Goal: Transaction & Acquisition: Purchase product/service

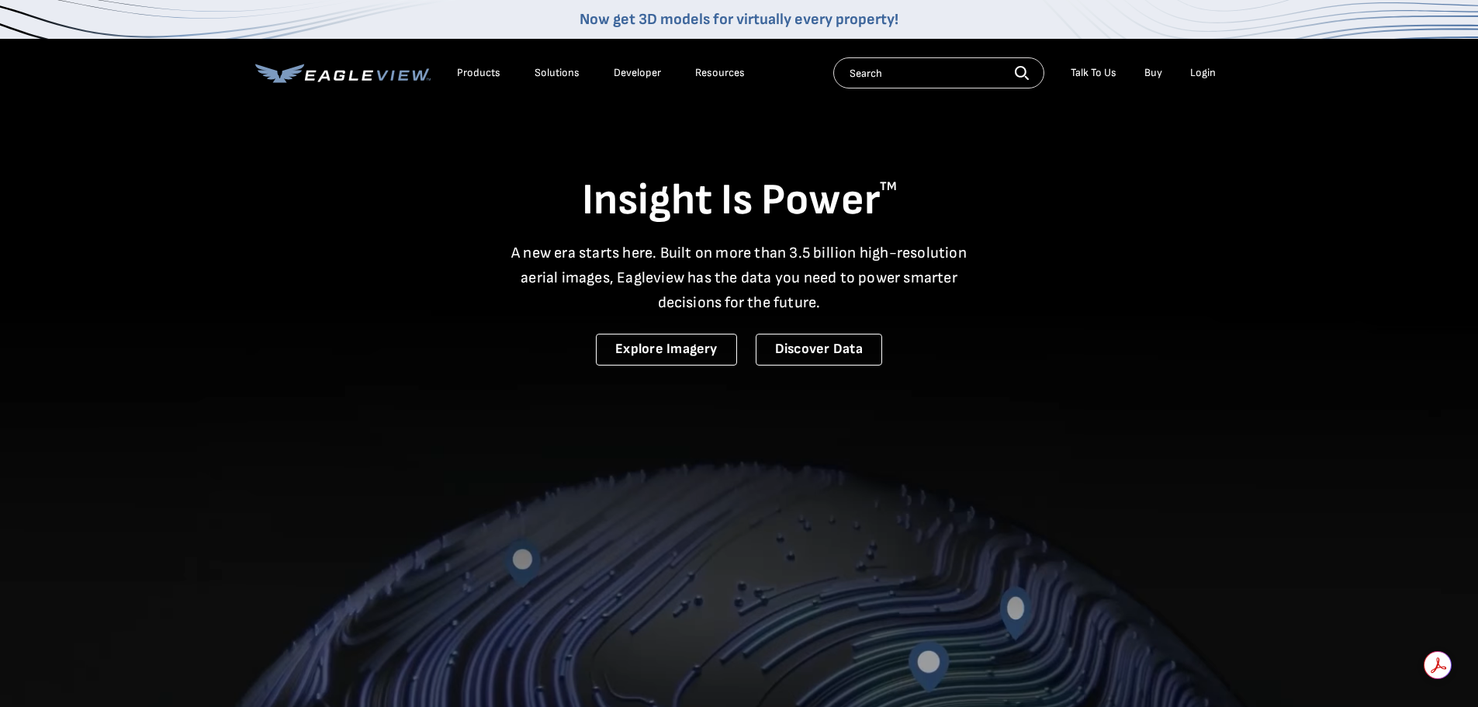
click at [1207, 74] on div "Login" at bounding box center [1204, 73] width 26 height 14
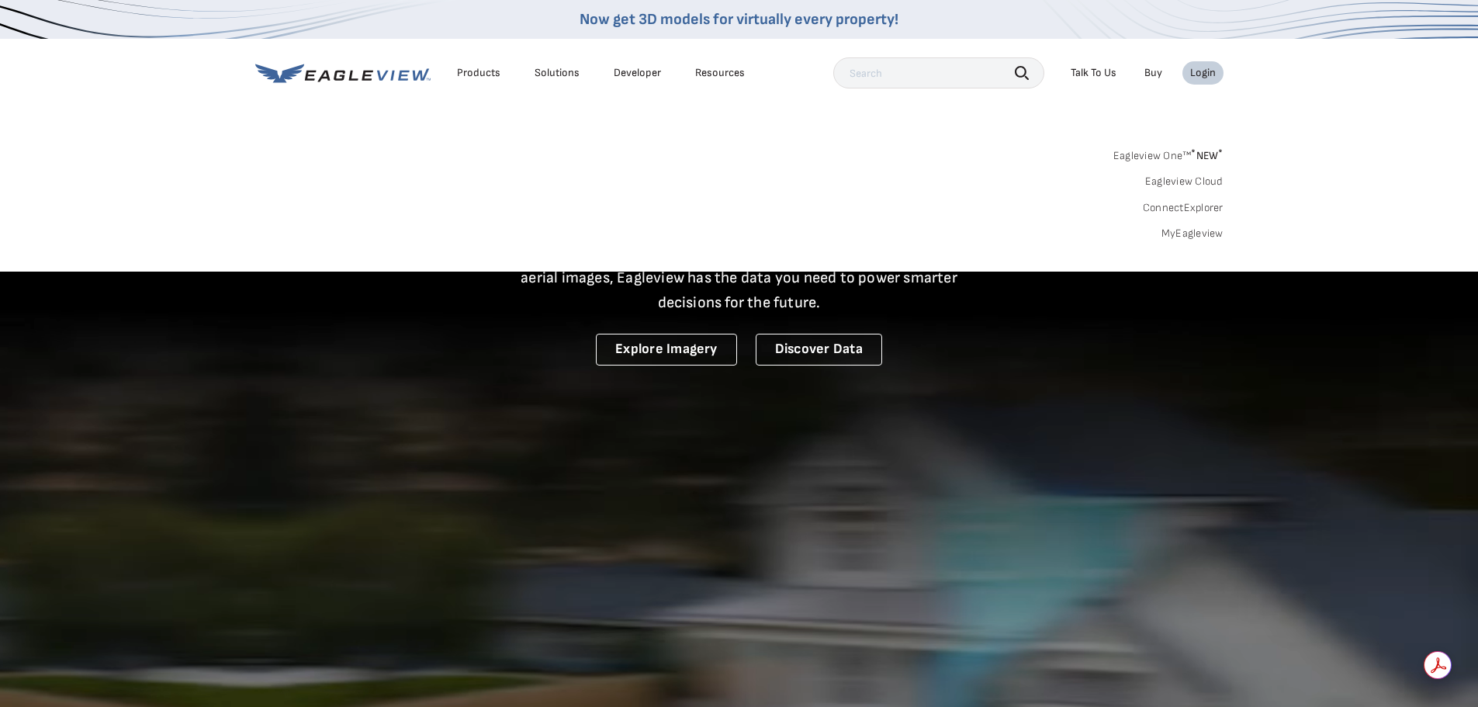
click at [1203, 227] on link "MyEagleview" at bounding box center [1193, 234] width 62 height 14
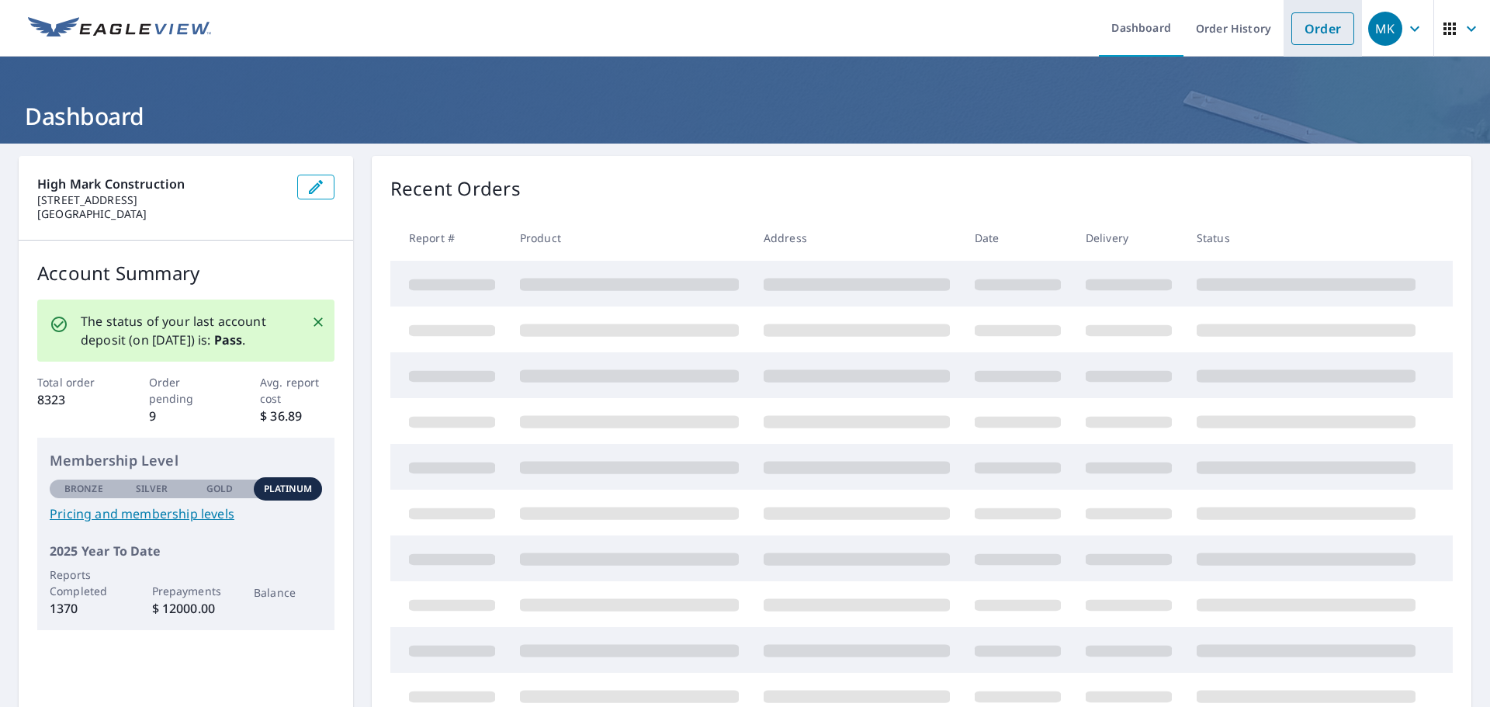
click at [1303, 29] on link "Order" at bounding box center [1322, 28] width 63 height 33
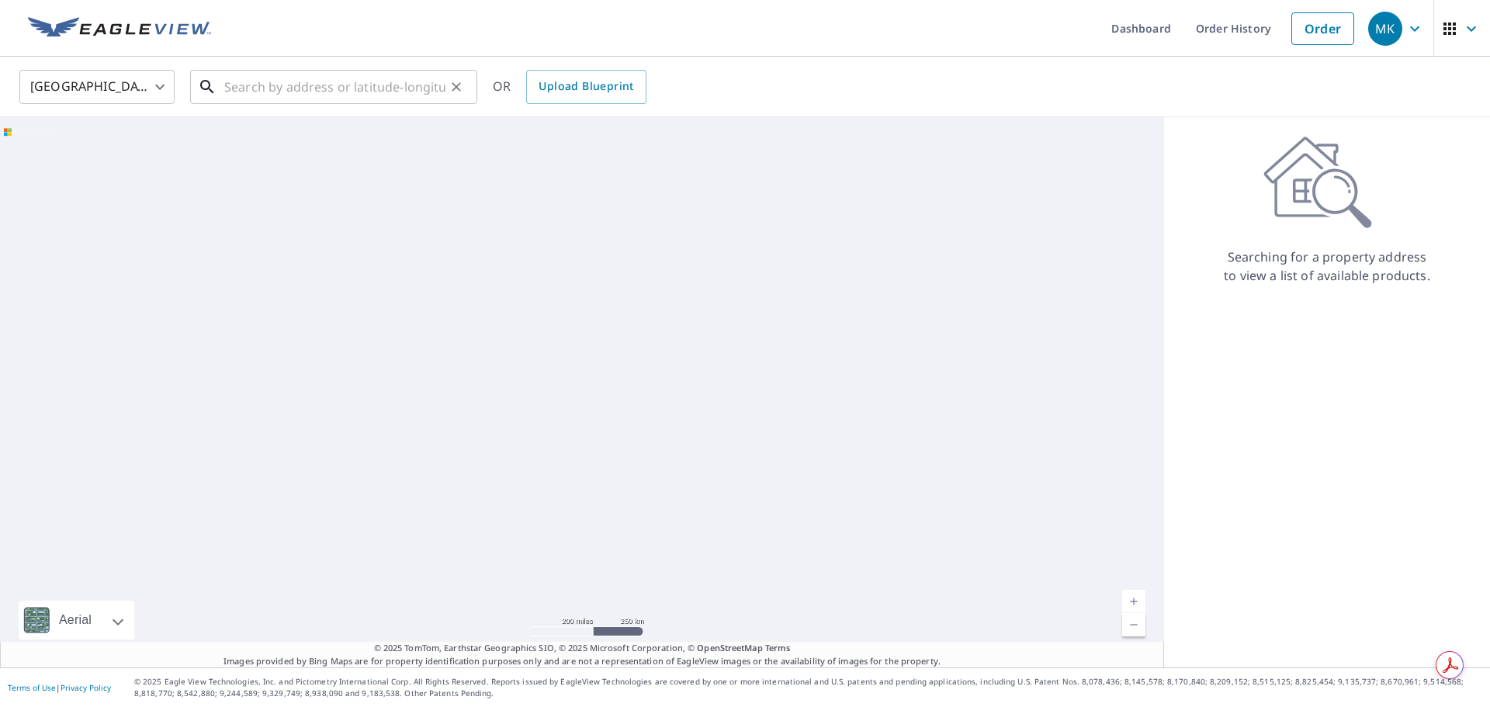
click at [355, 89] on input "text" at bounding box center [334, 86] width 221 height 43
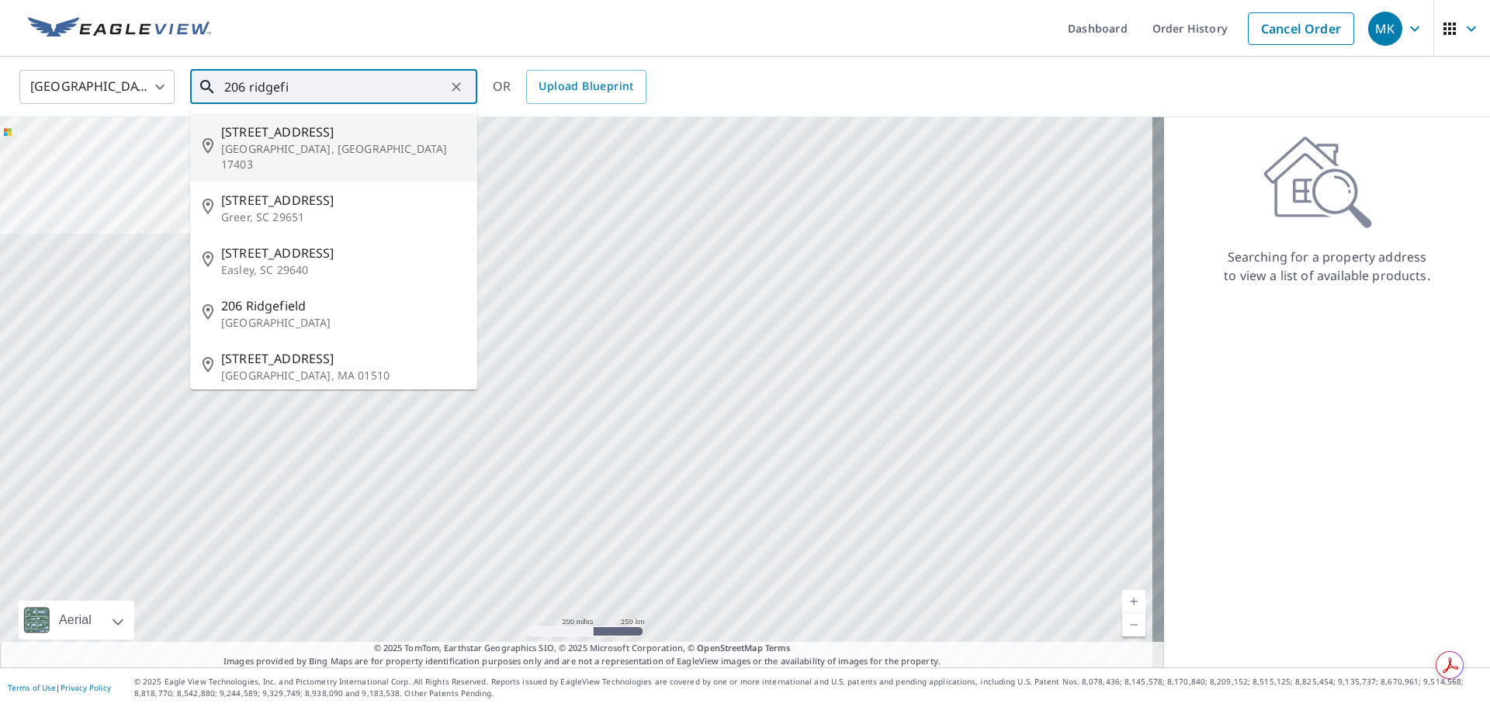
click at [343, 135] on span "206 Ridgefield Dr" at bounding box center [343, 132] width 244 height 19
type input "206 Ridgefield Dr York, PA 17403"
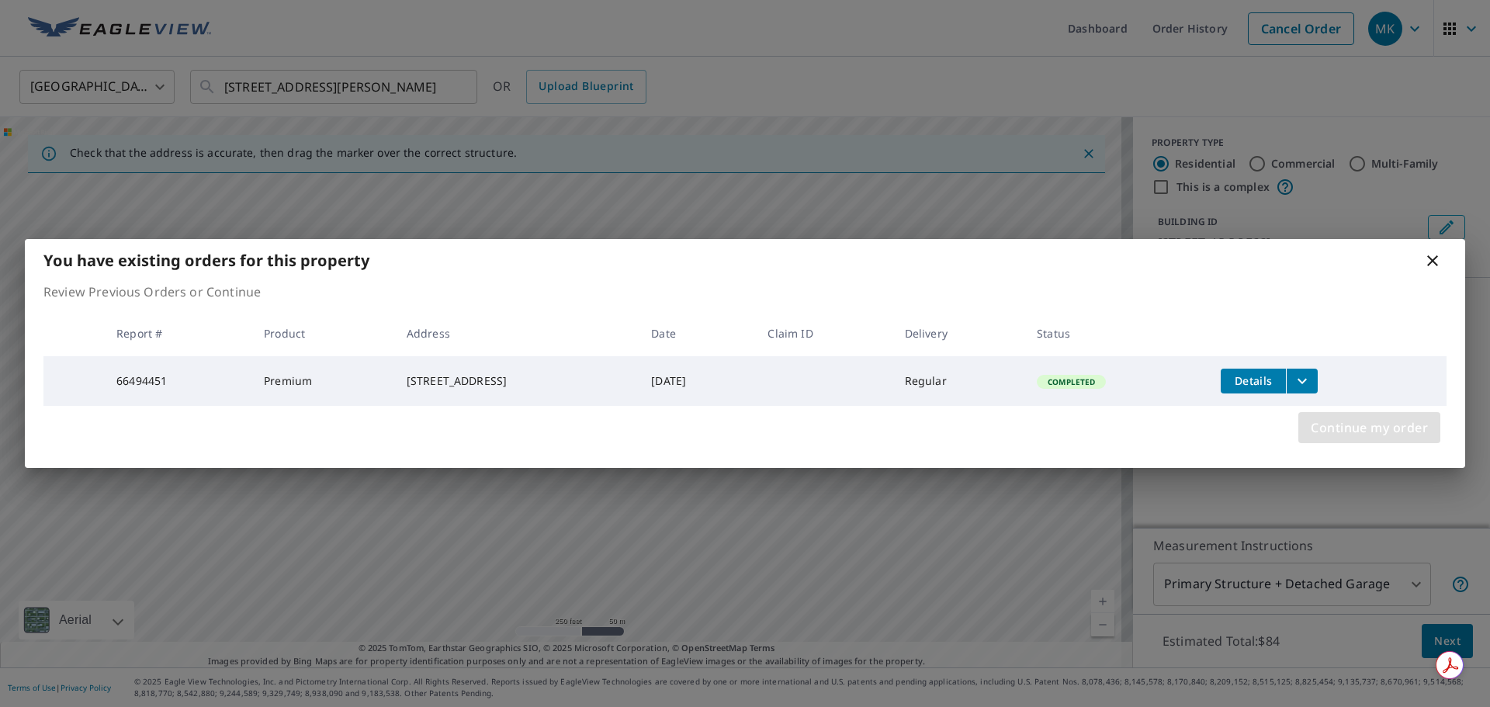
click at [1347, 437] on span "Continue my order" at bounding box center [1369, 428] width 117 height 22
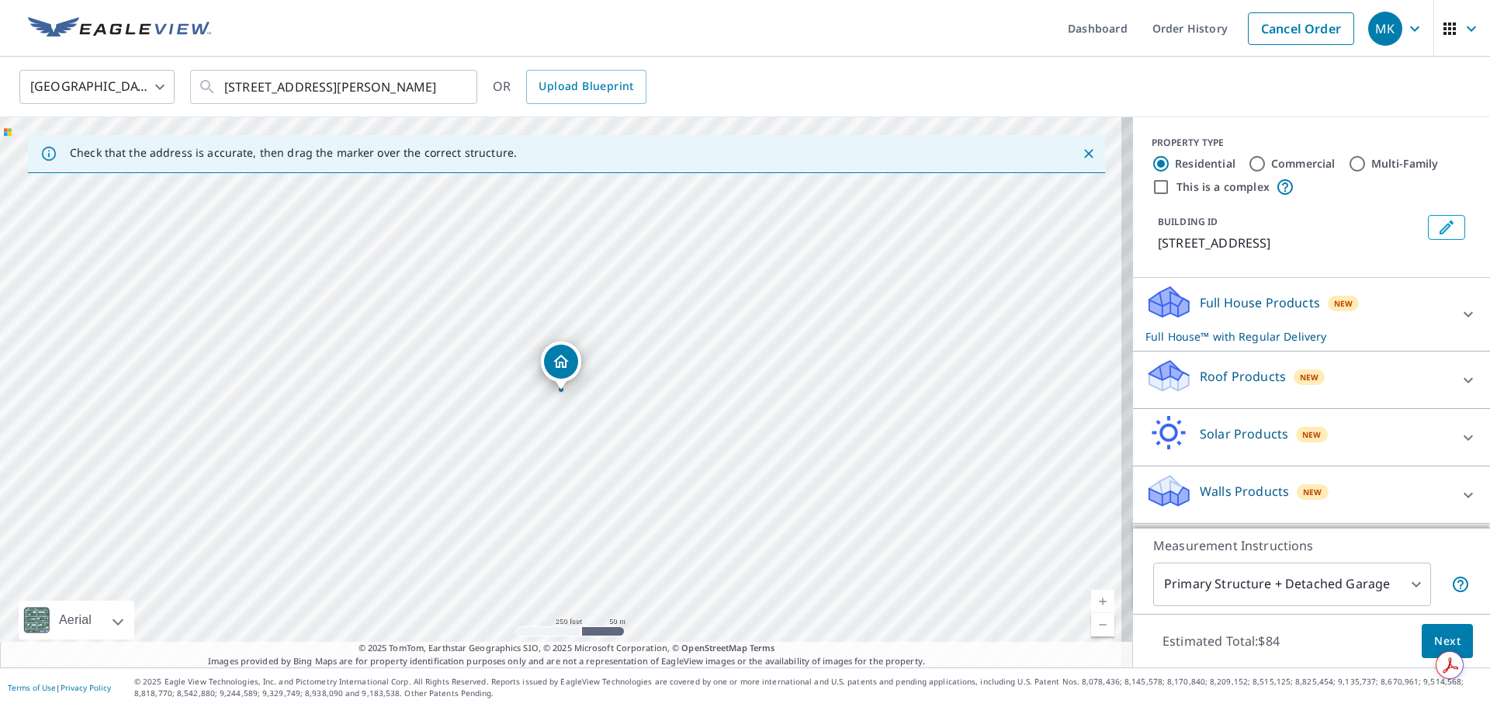
click at [1461, 378] on icon at bounding box center [1468, 380] width 19 height 19
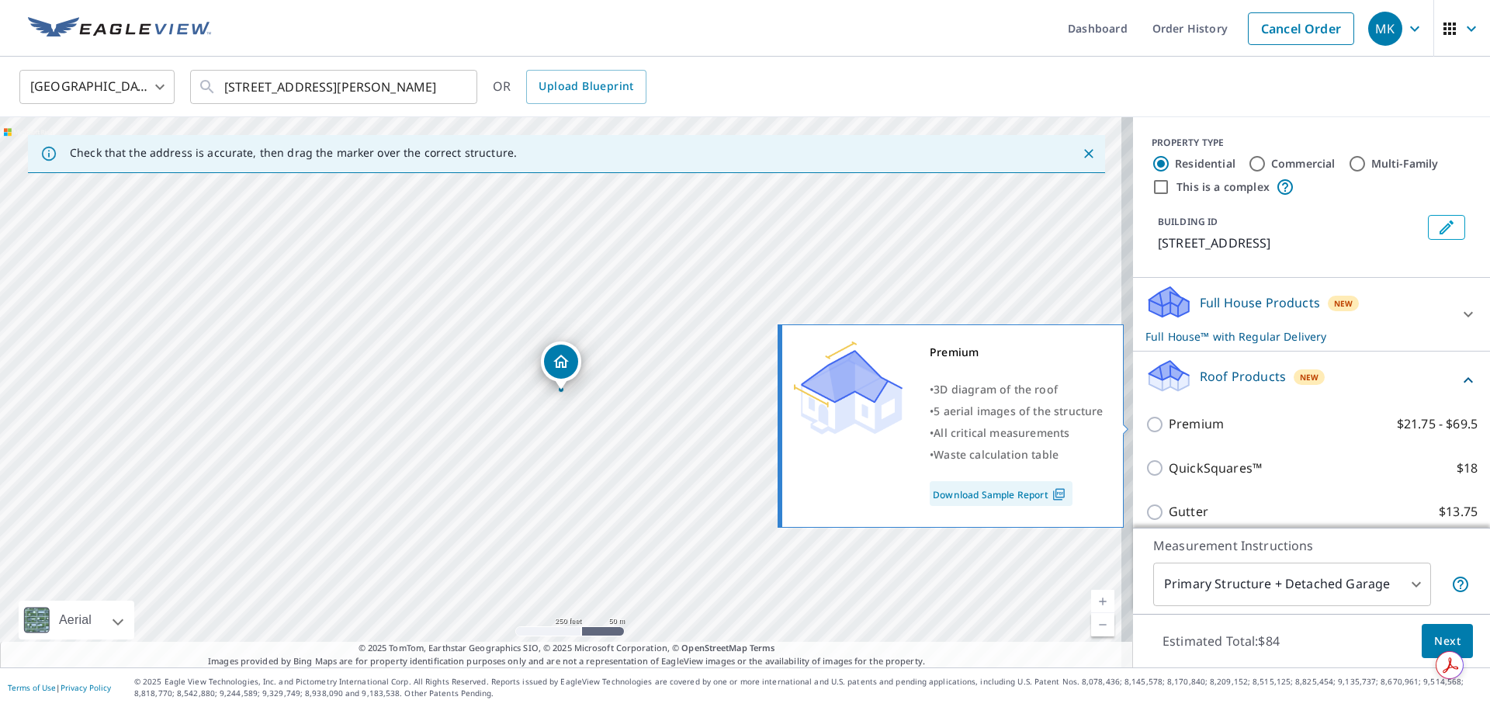
click at [1211, 429] on label "Premium $21.75 - $69.5" at bounding box center [1323, 423] width 309 height 19
click at [1169, 429] on input "Premium $21.75 - $69.5" at bounding box center [1157, 424] width 23 height 19
checkbox input "true"
checkbox input "false"
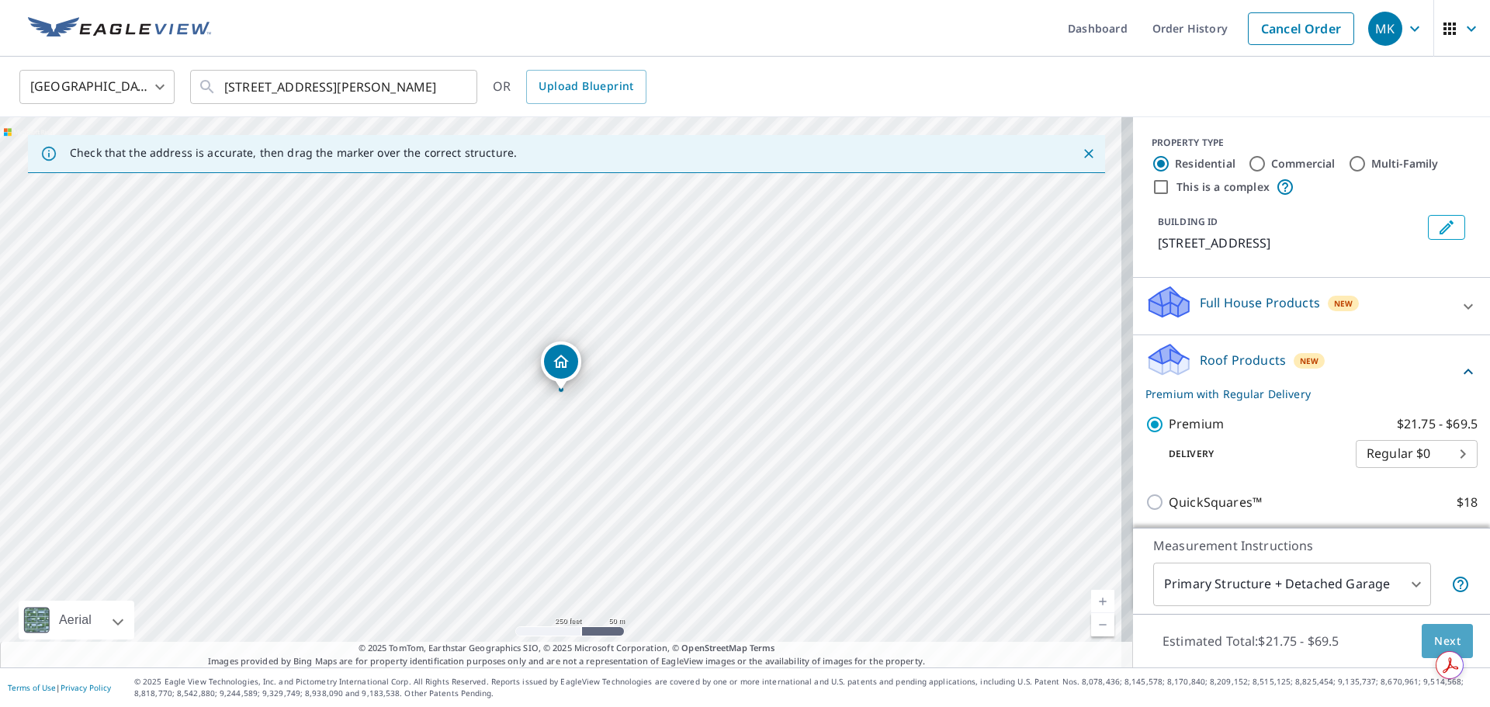
click at [1422, 639] on button "Next" at bounding box center [1447, 641] width 51 height 35
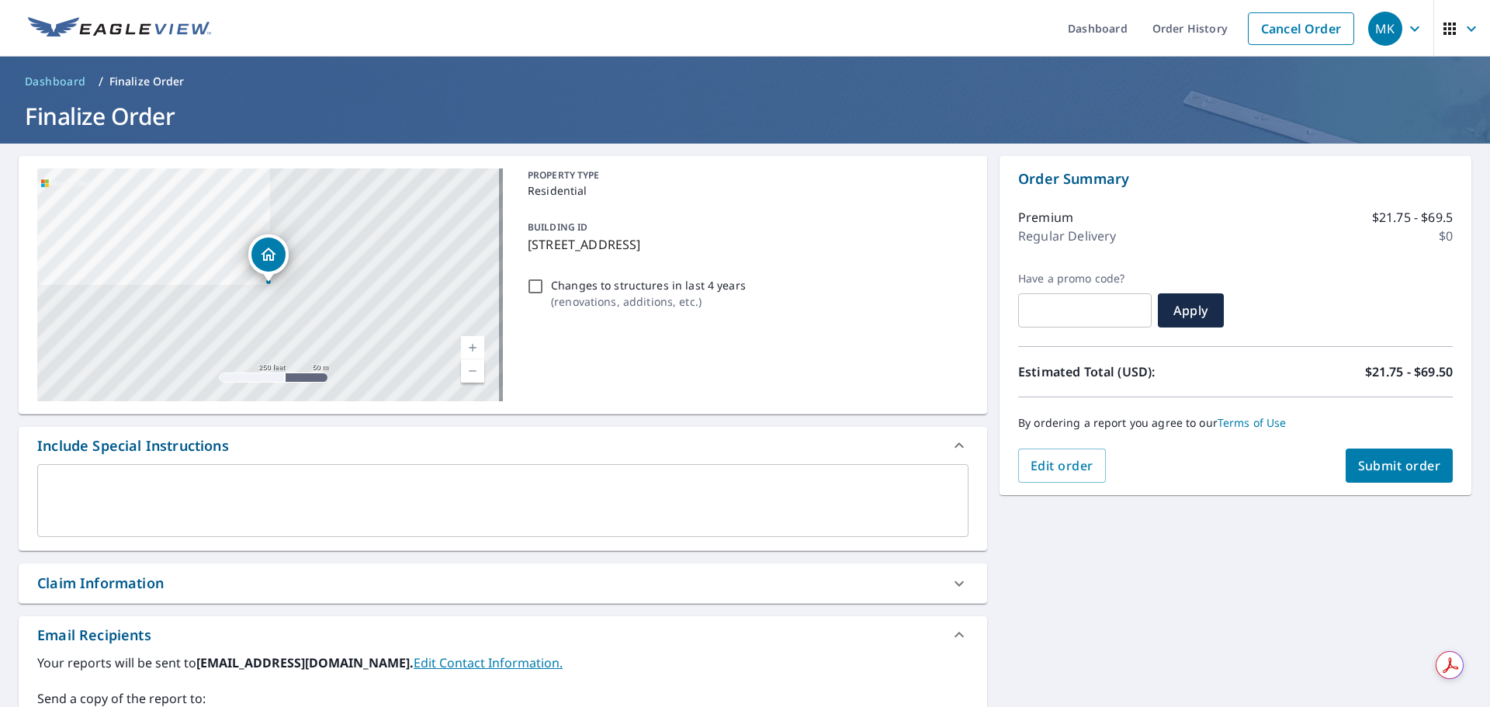
click at [950, 581] on icon at bounding box center [959, 583] width 19 height 19
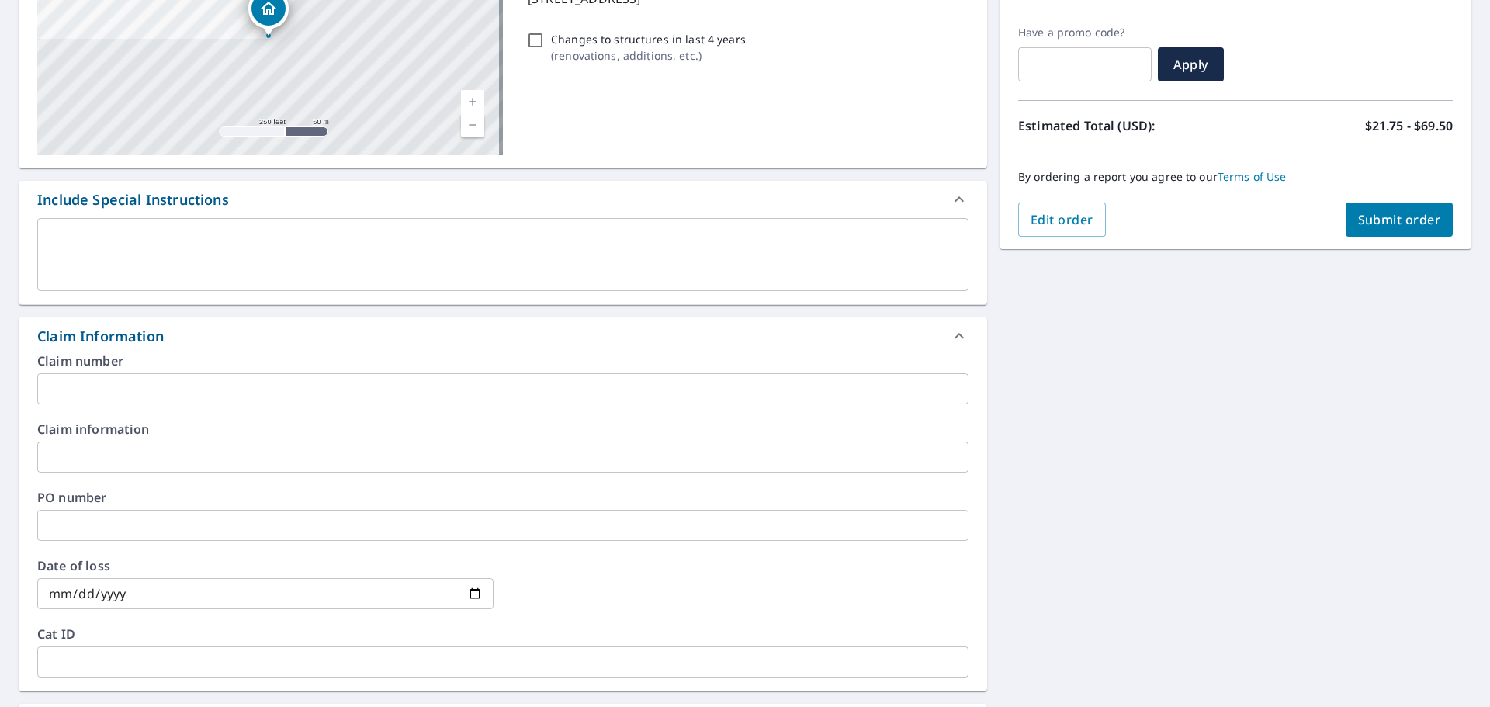
scroll to position [466, 0]
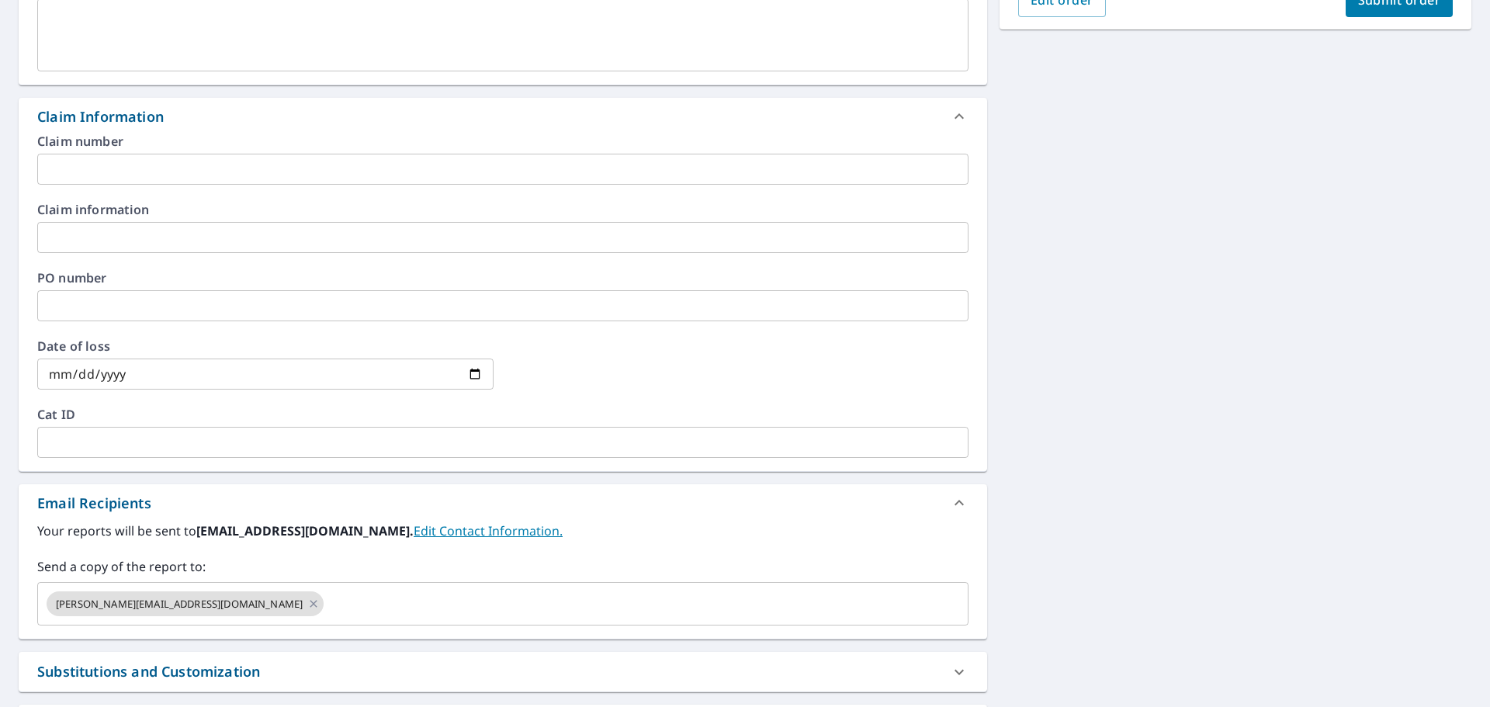
click at [956, 107] on icon at bounding box center [959, 116] width 19 height 19
checkbox input "true"
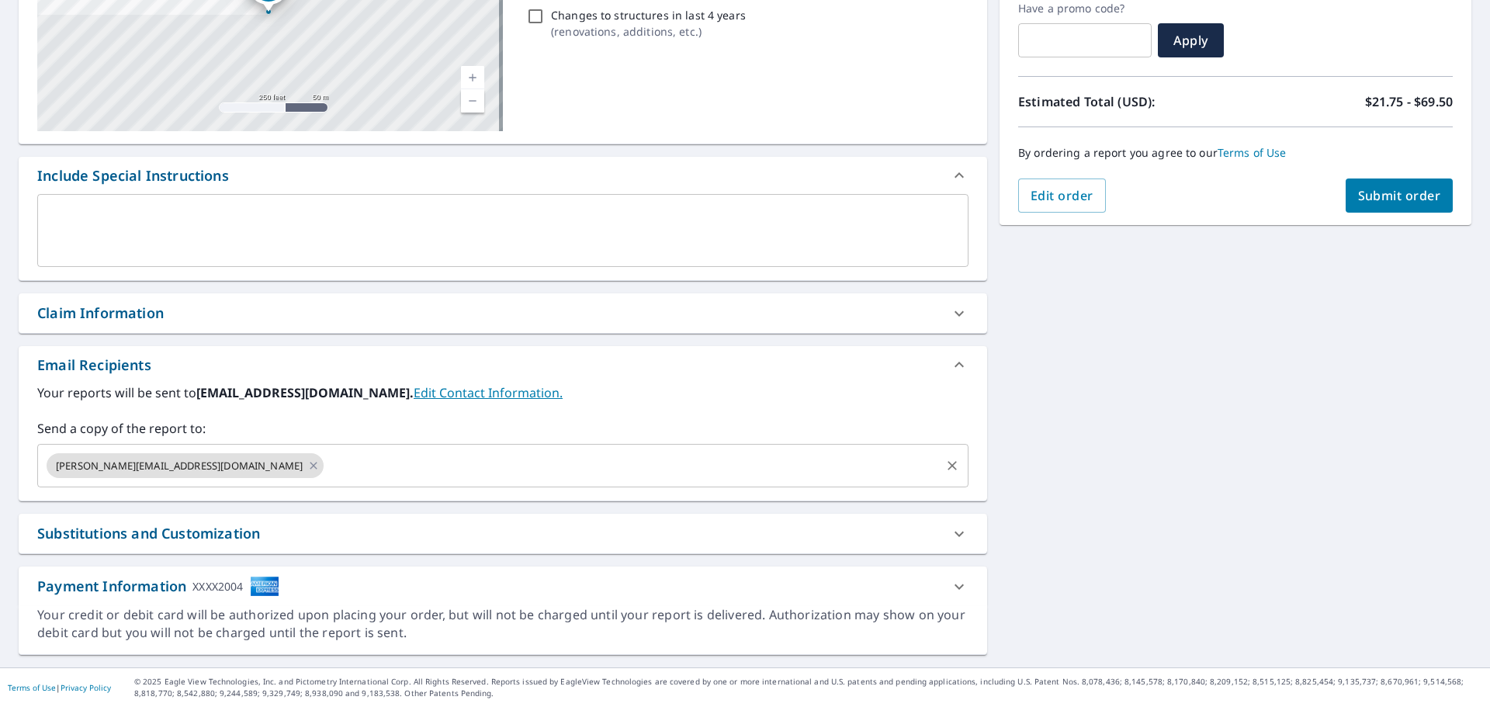
scroll to position [270, 0]
click at [591, 458] on input "text" at bounding box center [632, 465] width 612 height 29
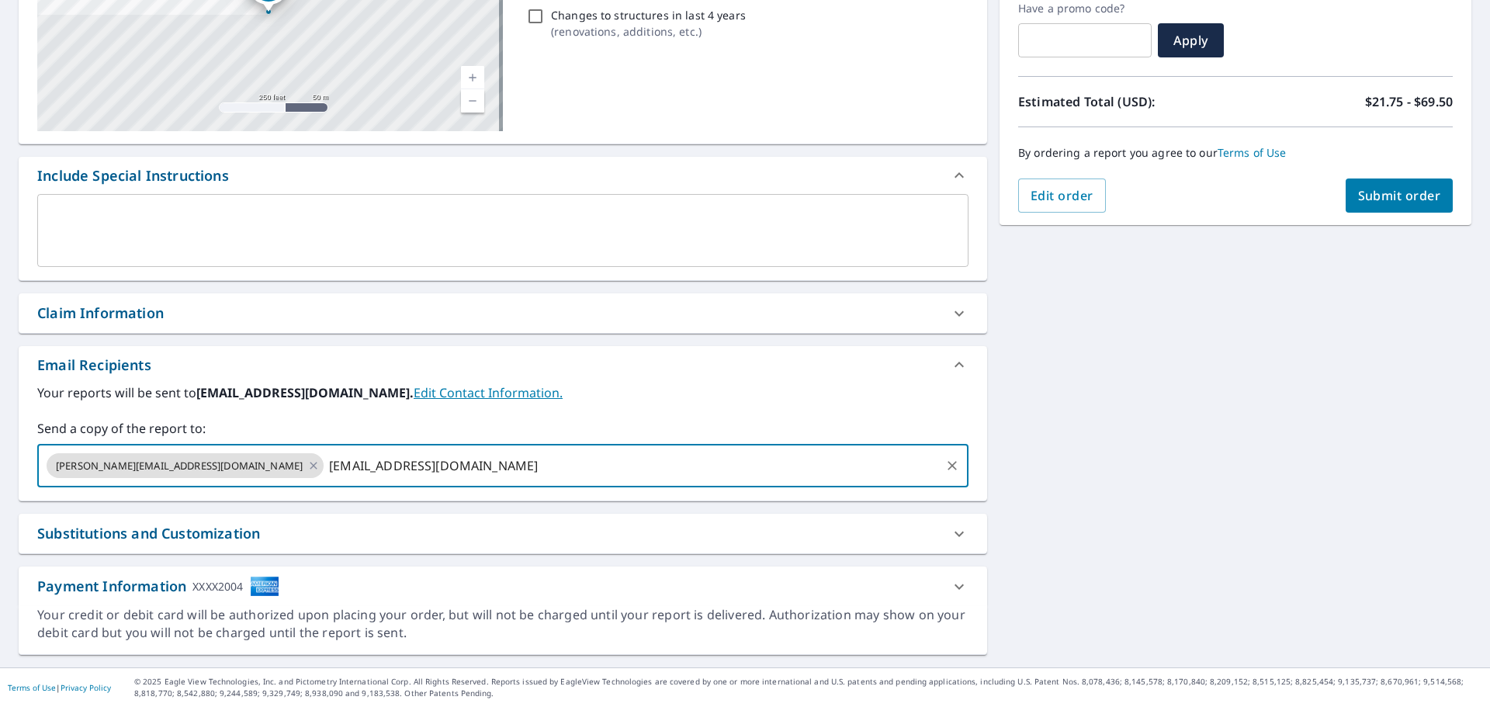
type input "tkeller@highmarkconstruction.com"
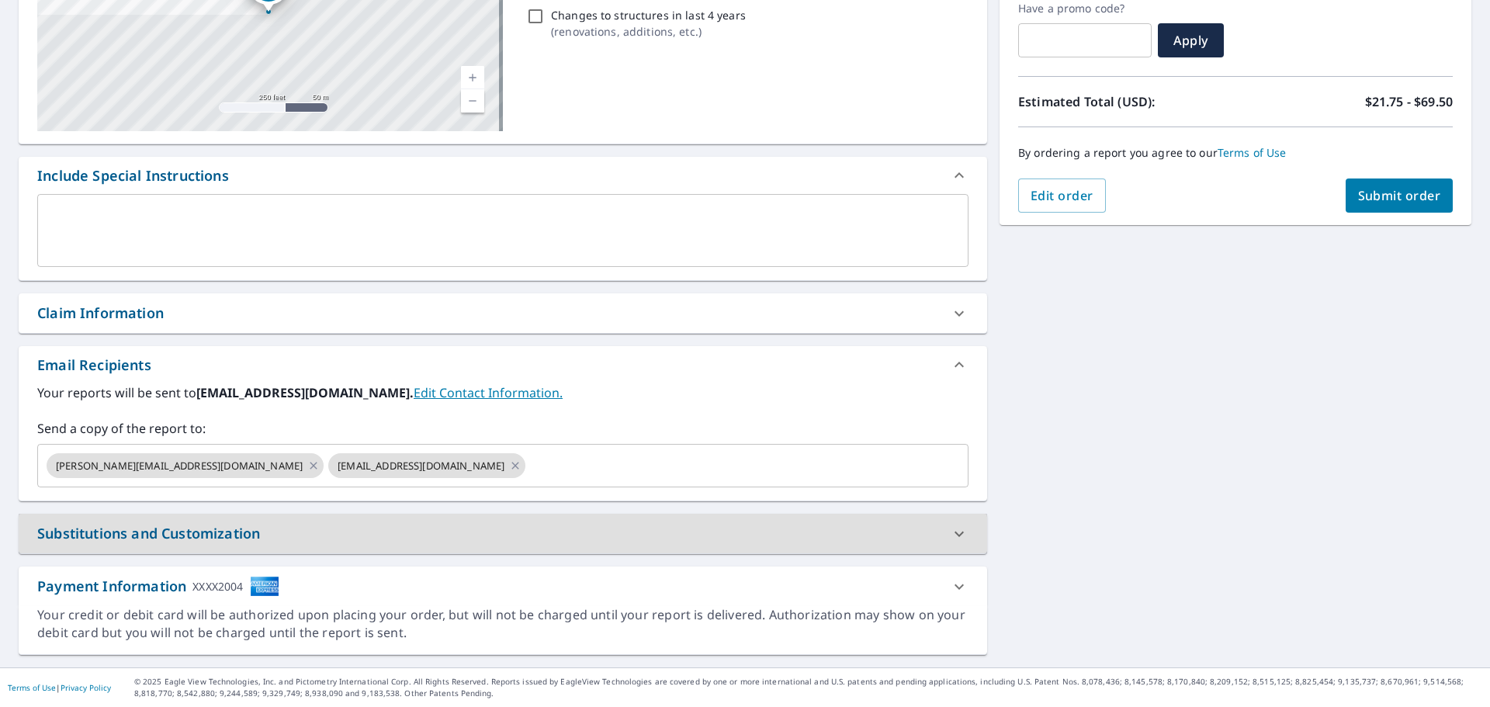
click at [1413, 199] on span "Submit order" at bounding box center [1399, 195] width 83 height 17
checkbox input "true"
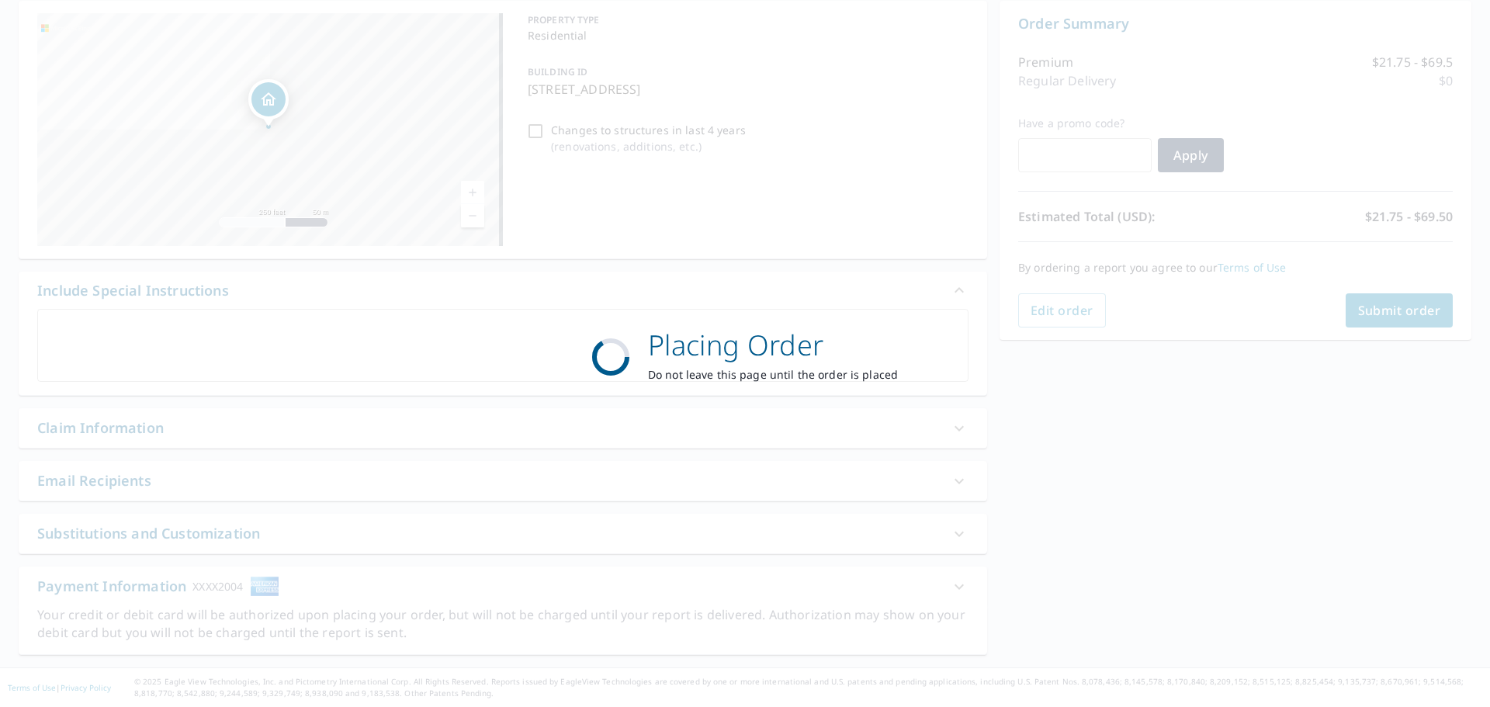
scroll to position [155, 0]
